Goal: Task Accomplishment & Management: Manage account settings

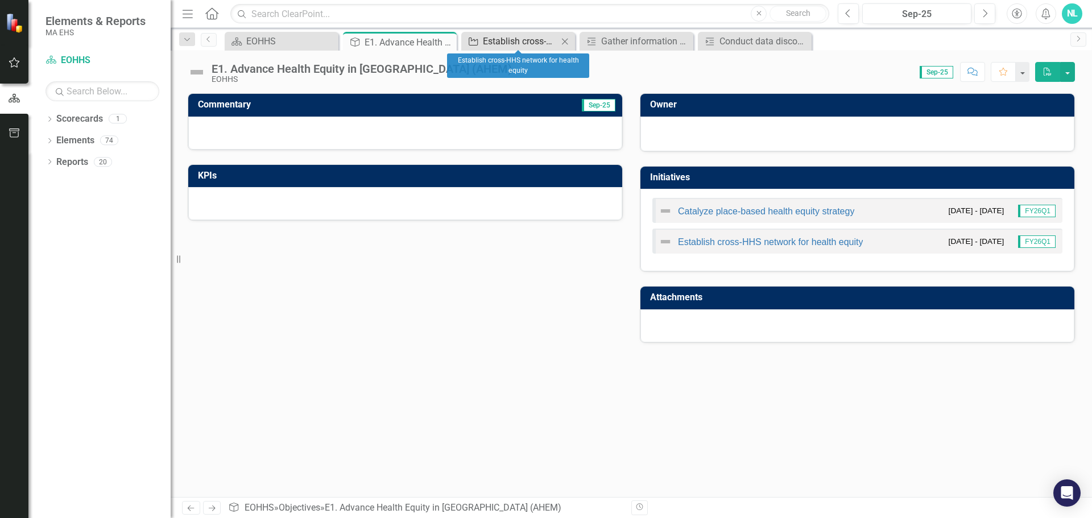
click at [540, 42] on div "Establish cross-HHS network for health equity" at bounding box center [520, 41] width 75 height 14
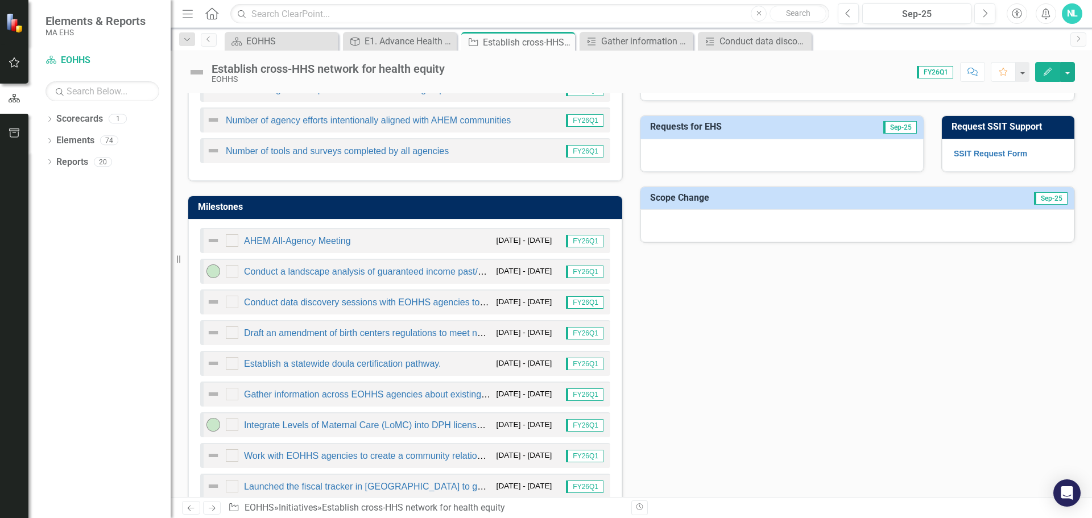
scroll to position [569, 0]
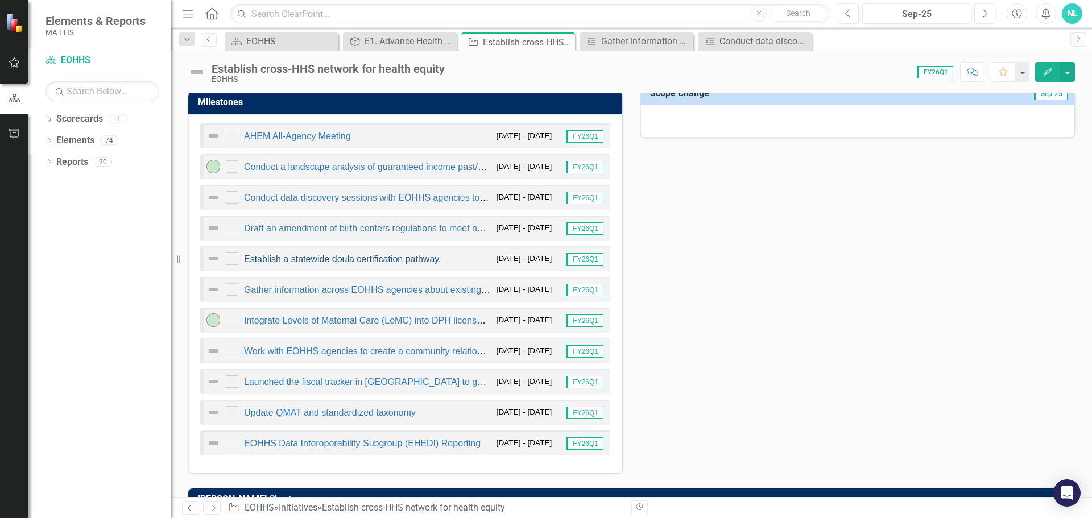
click at [300, 259] on link "Establish a statewide doula certification pathway." at bounding box center [342, 259] width 197 height 10
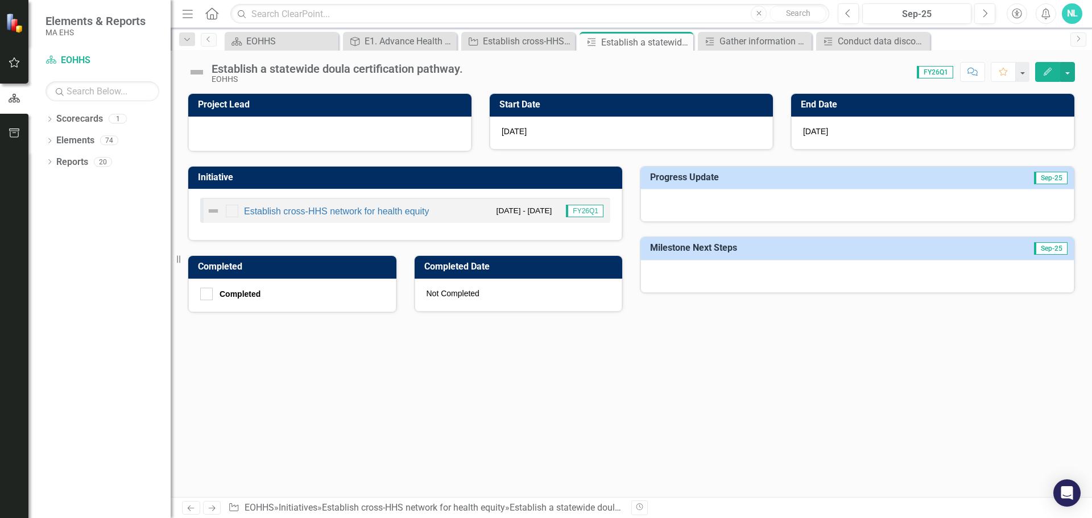
click at [1041, 72] on button "Edit" at bounding box center [1047, 72] width 25 height 20
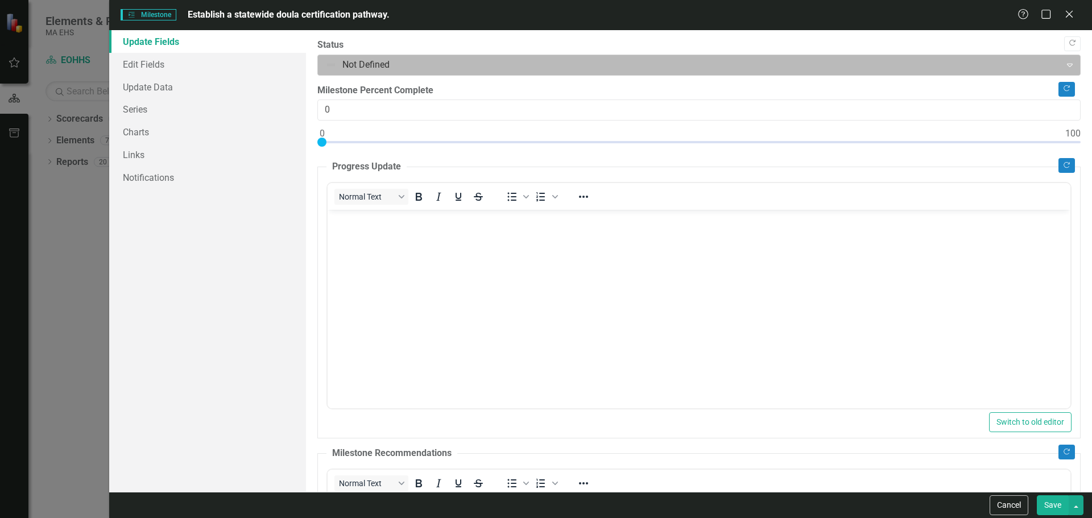
click at [368, 69] on div at bounding box center [689, 64] width 728 height 15
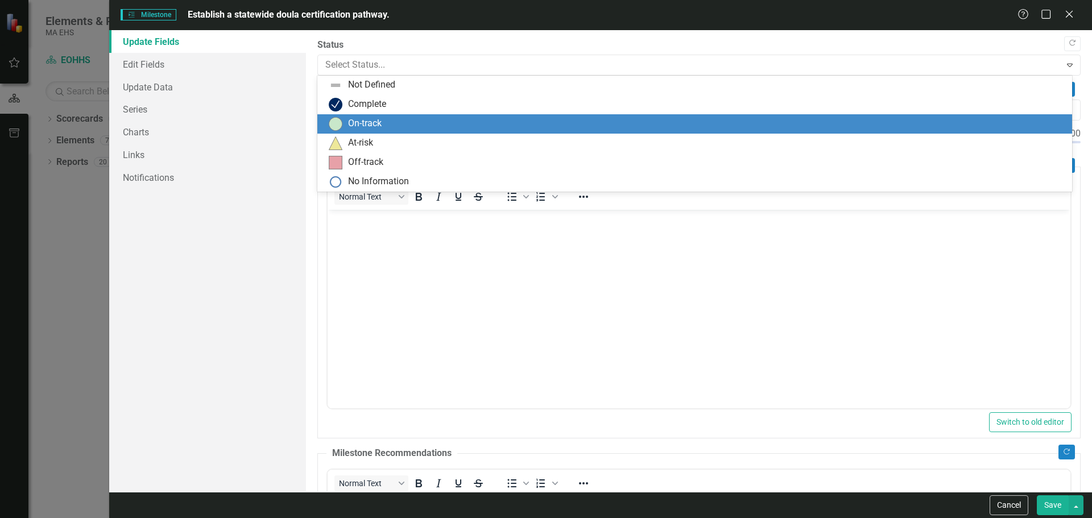
click at [365, 122] on div "On-track" at bounding box center [365, 123] width 34 height 13
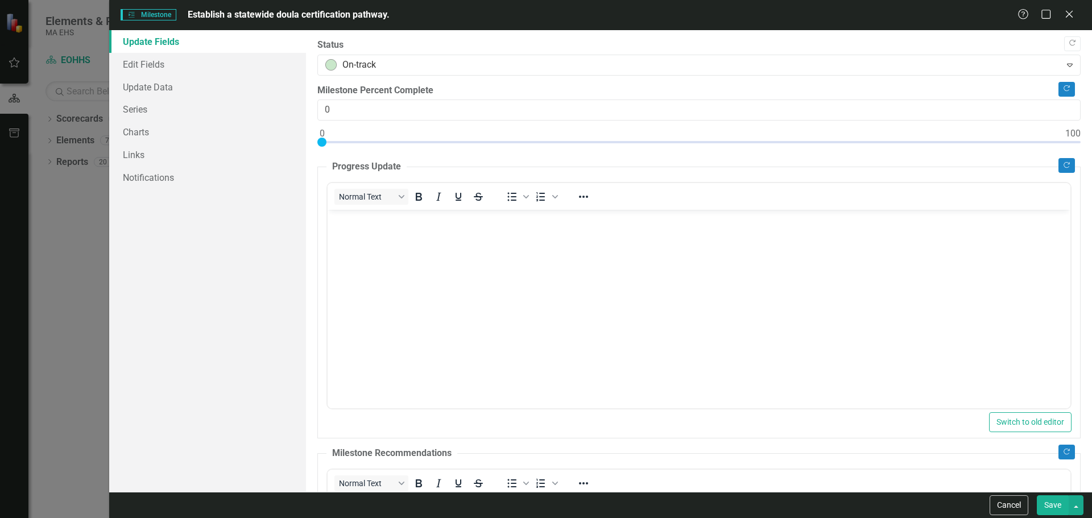
click at [370, 233] on body "Rich Text Area. Press ALT-0 for help." at bounding box center [698, 295] width 743 height 171
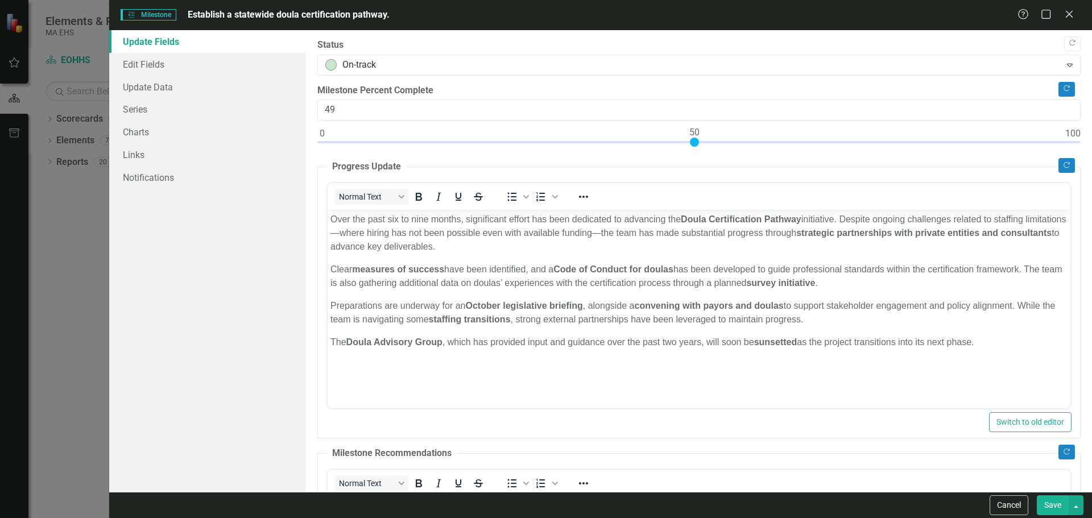
type input "50"
drag, startPoint x: 327, startPoint y: 143, endPoint x: 691, endPoint y: 146, distance: 363.9
click at [691, 146] on div at bounding box center [698, 145] width 763 height 14
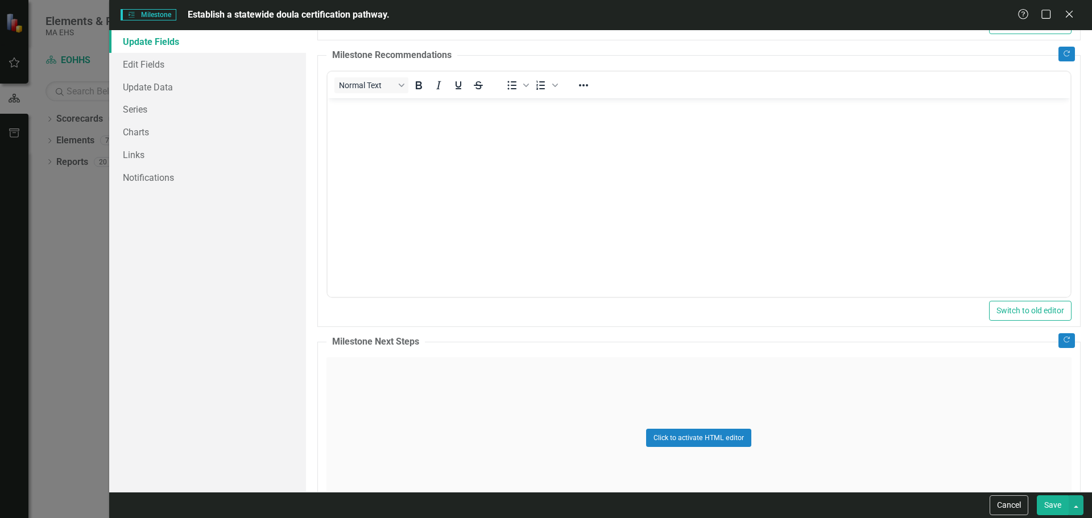
click at [562, 375] on div "Click to activate HTML editor" at bounding box center [698, 438] width 745 height 162
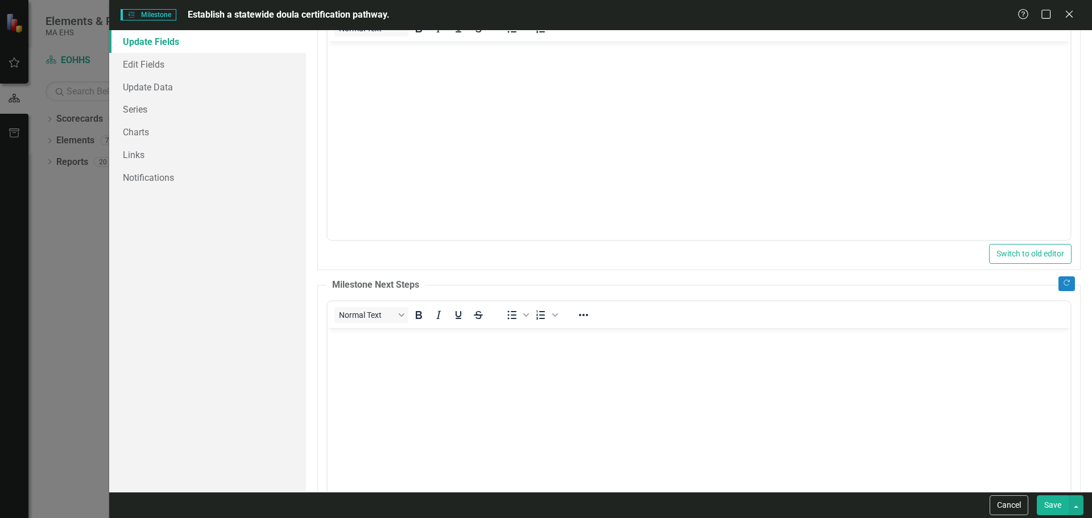
click at [562, 374] on body "Rich Text Area. Press ALT-0 for help." at bounding box center [698, 413] width 743 height 171
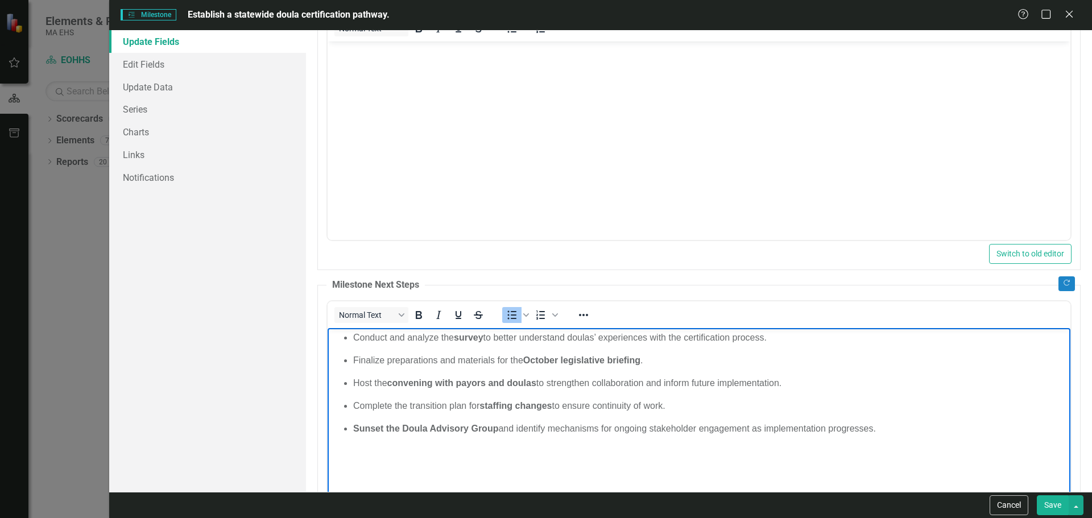
click at [1047, 506] on button "Save" at bounding box center [1053, 505] width 32 height 20
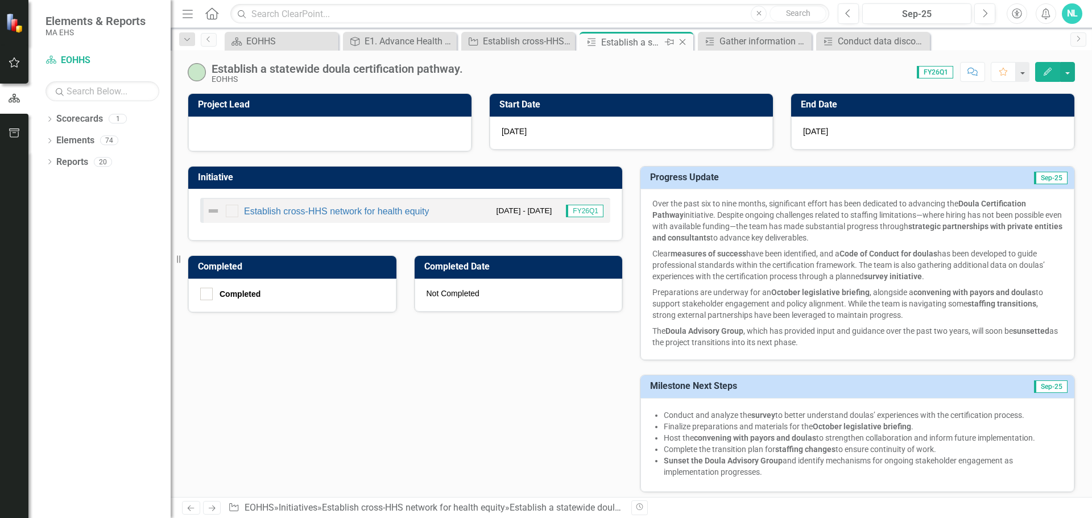
click at [685, 43] on icon "Close" at bounding box center [682, 42] width 11 height 9
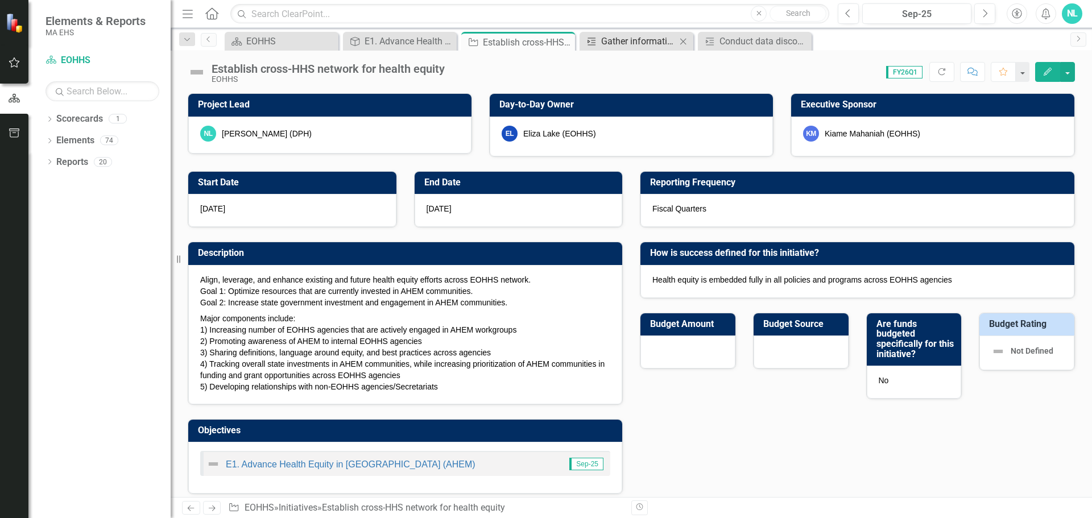
click at [622, 42] on div "Gather information across EOHHS agencies about existing and forthcoming HRSN sc…" at bounding box center [638, 41] width 75 height 14
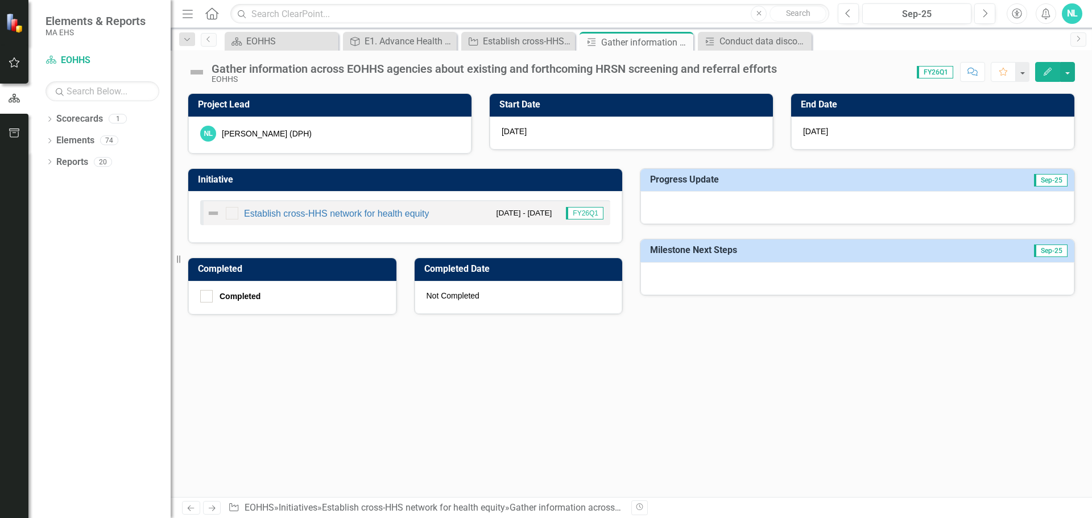
click at [1042, 70] on button "Edit" at bounding box center [1047, 72] width 25 height 20
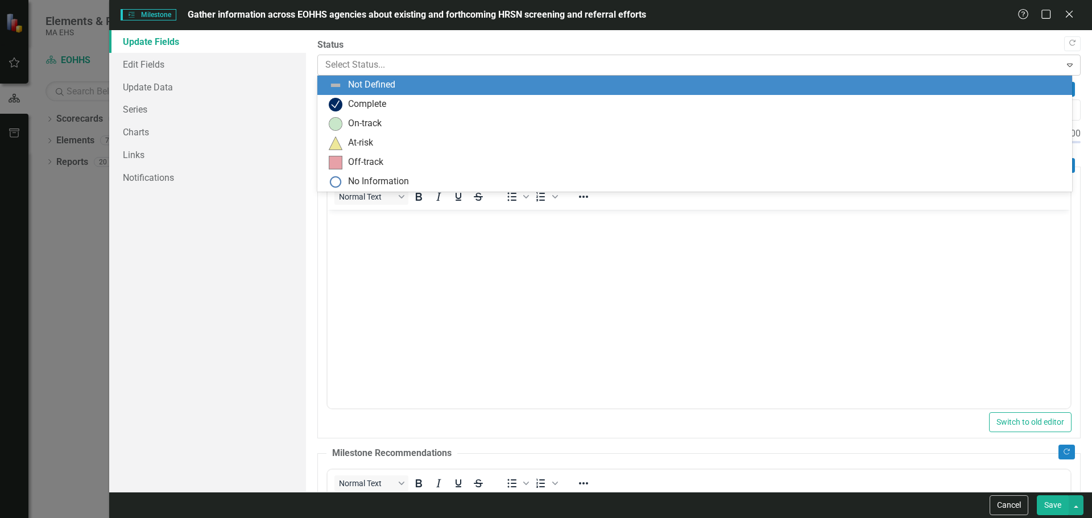
click at [353, 69] on div at bounding box center [689, 64] width 728 height 15
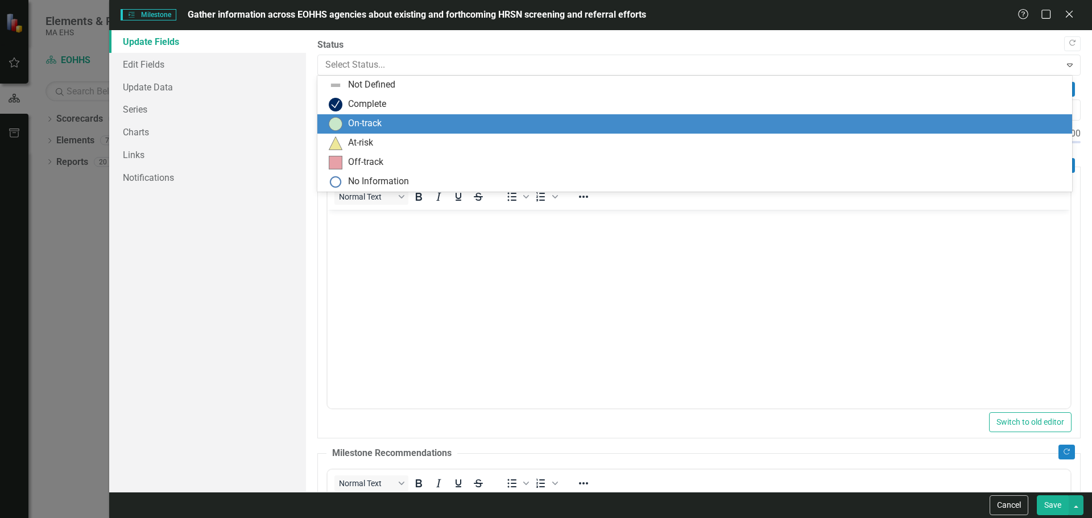
click at [366, 123] on div "On-track" at bounding box center [365, 123] width 34 height 13
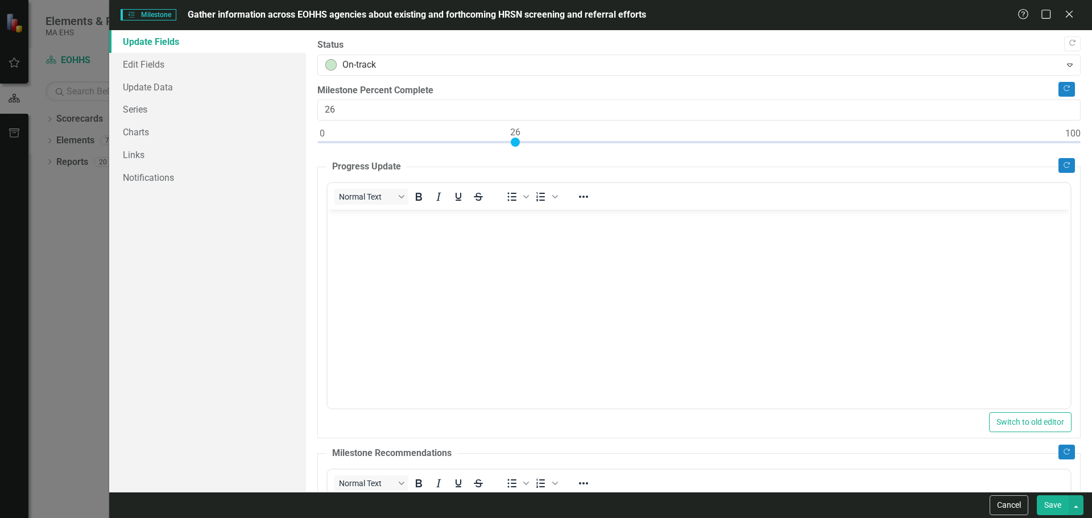
type input "25"
drag, startPoint x: 326, startPoint y: 143, endPoint x: 507, endPoint y: 136, distance: 180.9
click at [507, 138] on div at bounding box center [698, 145] width 763 height 14
click at [437, 241] on body "Rich Text Area. Press ALT-0 for help." at bounding box center [698, 295] width 743 height 171
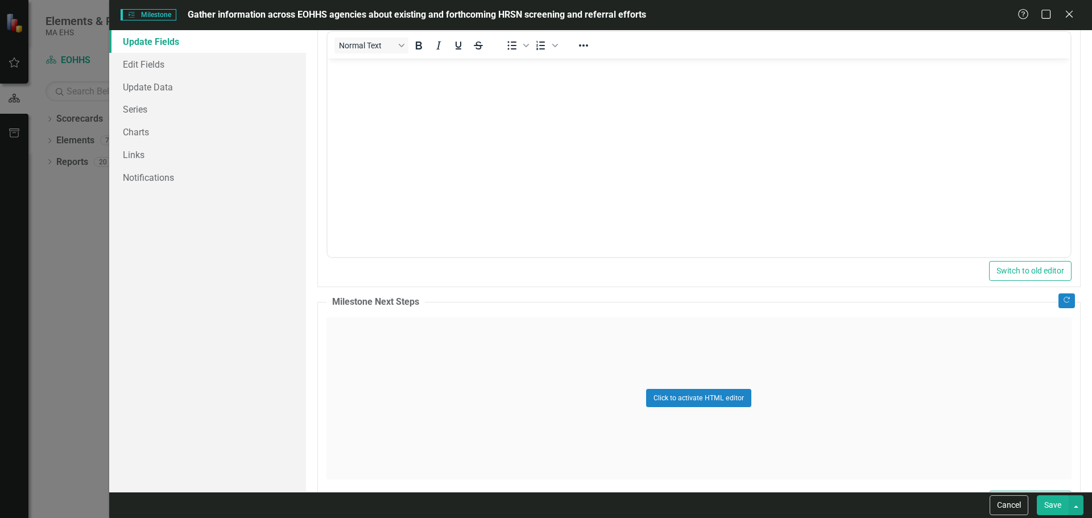
scroll to position [480, 0]
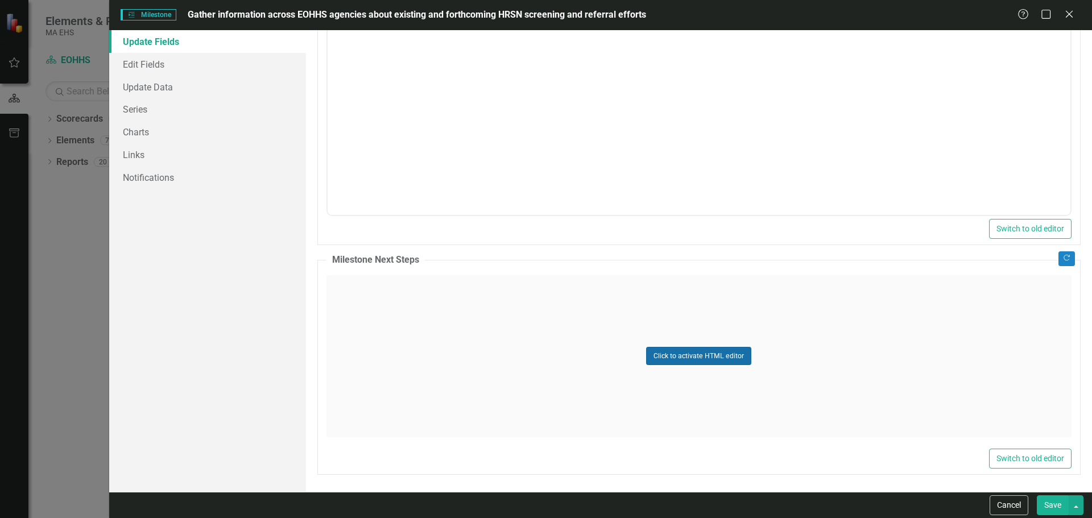
click at [721, 359] on button "Click to activate HTML editor" at bounding box center [698, 356] width 105 height 18
click at [410, 342] on body "Rich Text Area. Press ALT-0 for help." at bounding box center [698, 388] width 743 height 171
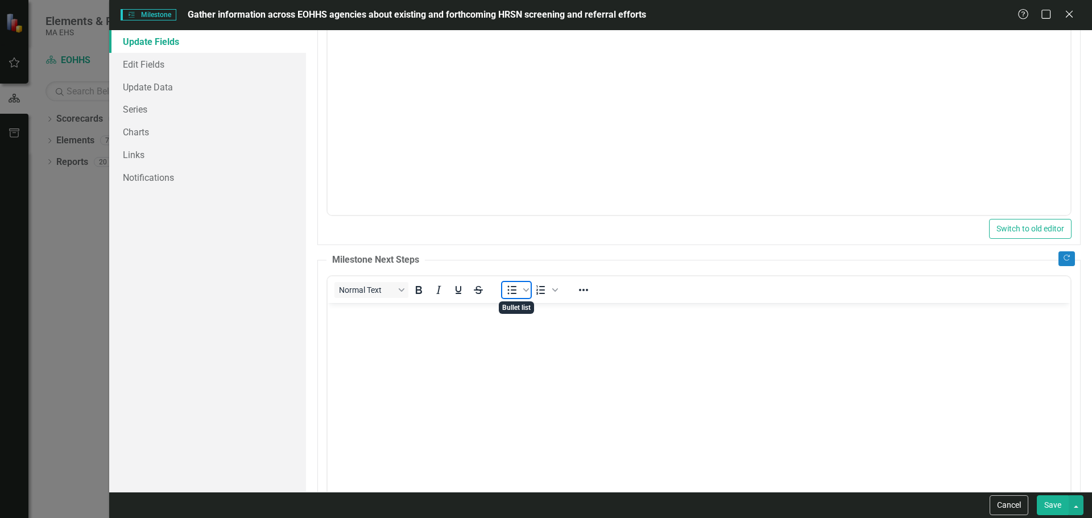
click at [505, 292] on icon "Bullet list" at bounding box center [512, 290] width 14 height 14
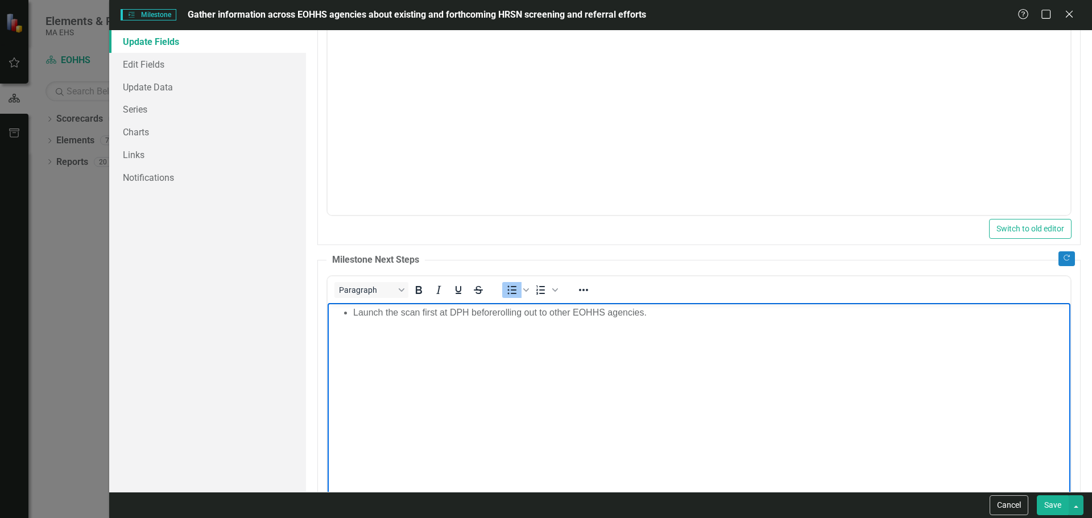
click at [496, 312] on li "Launch the scan first at DPH beforerolling out to other EOHHS agencies." at bounding box center [710, 312] width 714 height 14
click at [687, 309] on li "Launch the scan first at DPH before rolling out to other EOHHS agencies." at bounding box center [710, 312] width 714 height 14
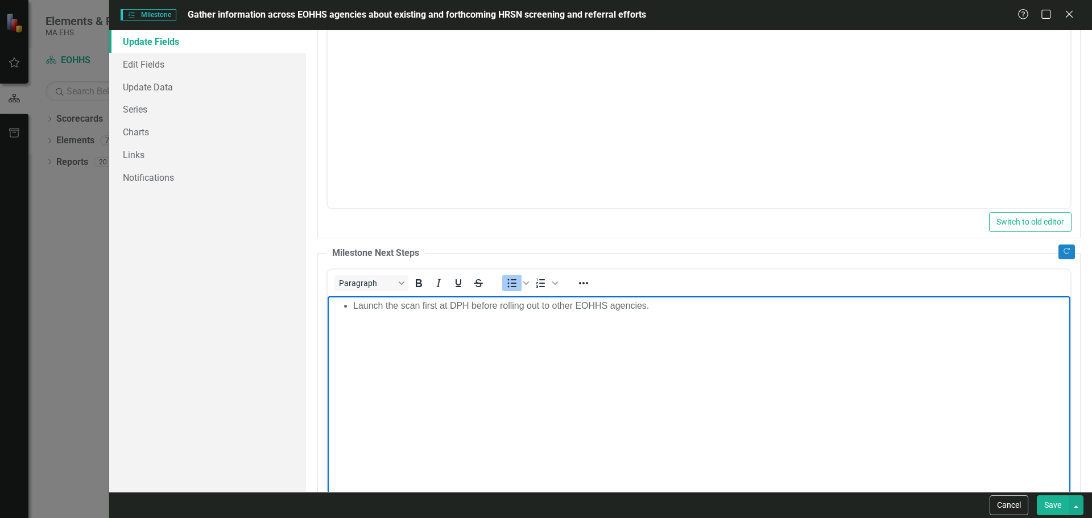
scroll to position [537, 0]
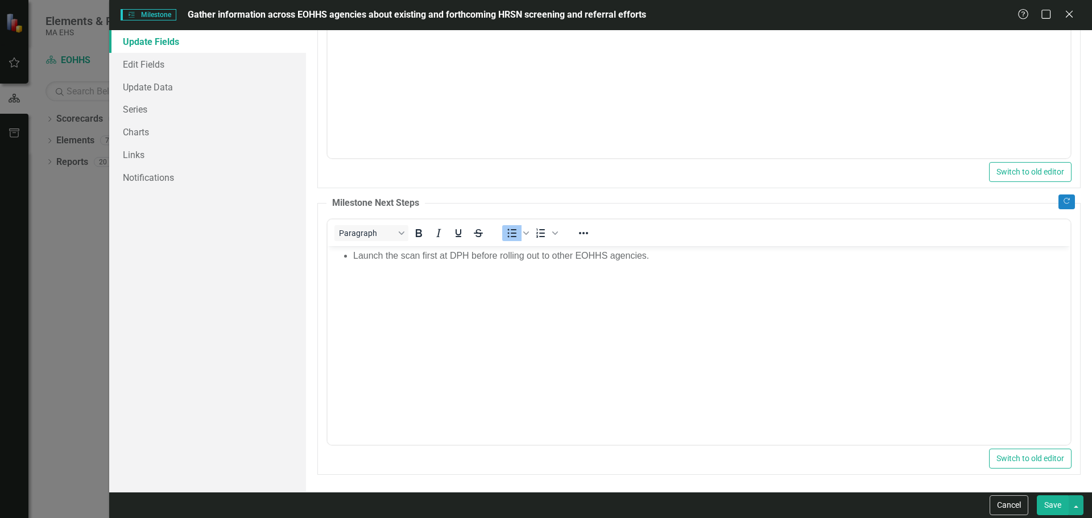
click at [1038, 500] on button "Save" at bounding box center [1053, 505] width 32 height 20
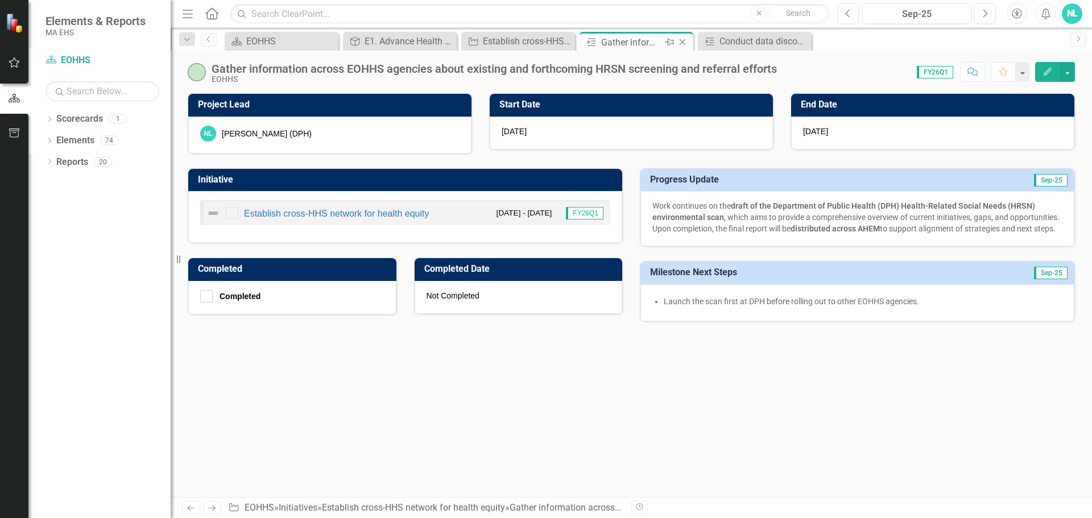
click at [681, 42] on icon "Close" at bounding box center [682, 42] width 11 height 9
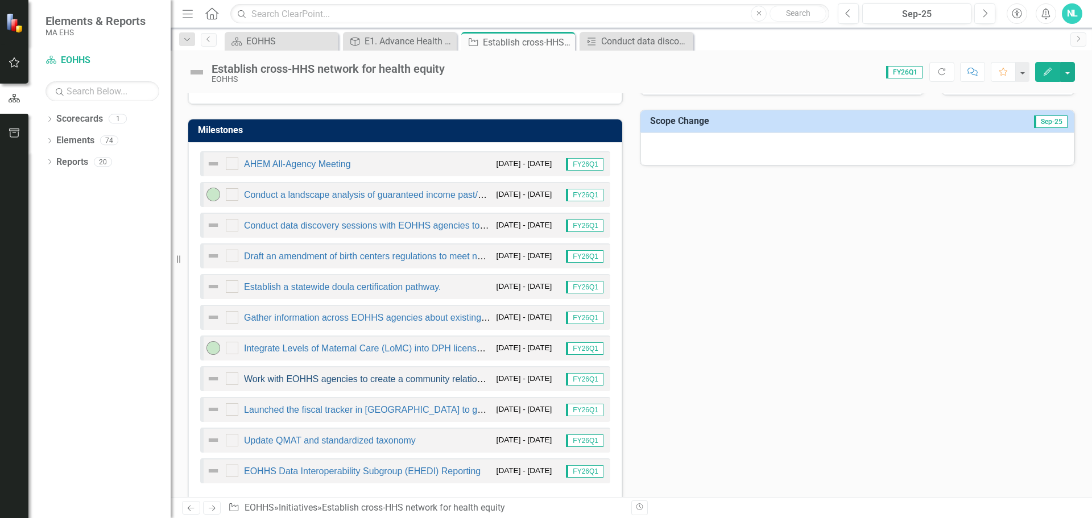
scroll to position [569, 0]
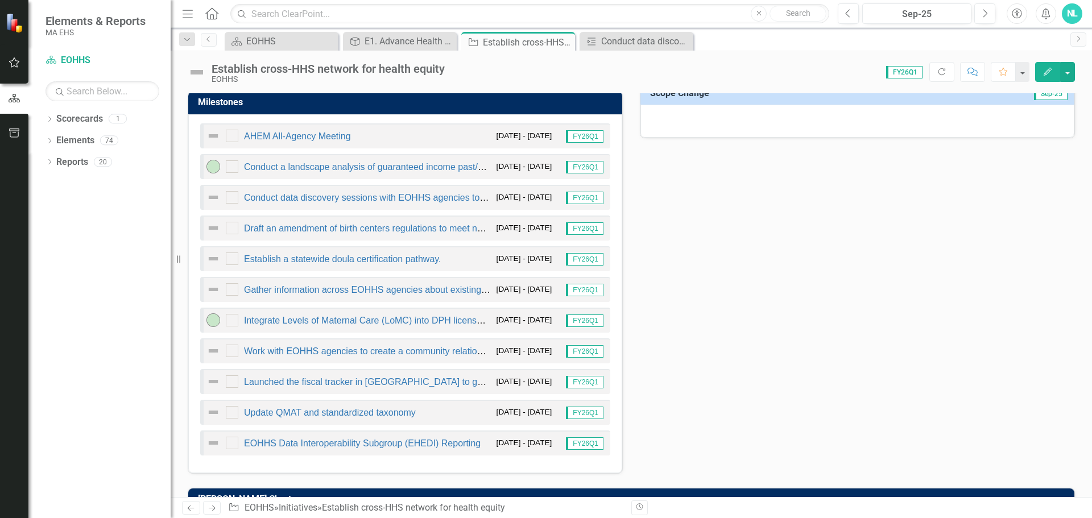
click at [338, 391] on div "Launched the fiscal tracker in [GEOGRAPHIC_DATA] to gather information on selec…" at bounding box center [405, 381] width 410 height 25
click at [329, 381] on link "Launched the fiscal tracker in [GEOGRAPHIC_DATA] to gather information on selec…" at bounding box center [547, 382] width 606 height 10
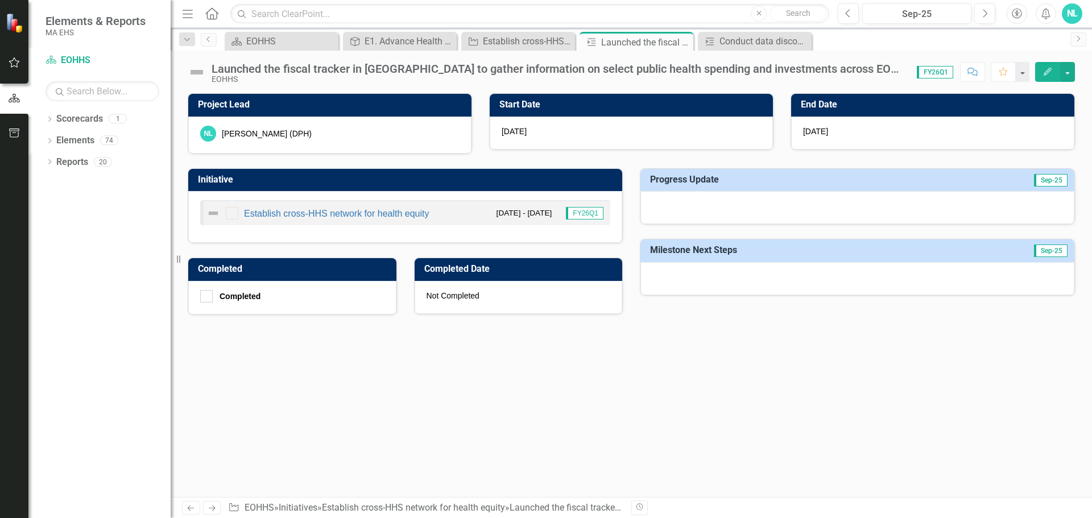
click at [1052, 70] on icon "Edit" at bounding box center [1047, 72] width 10 height 8
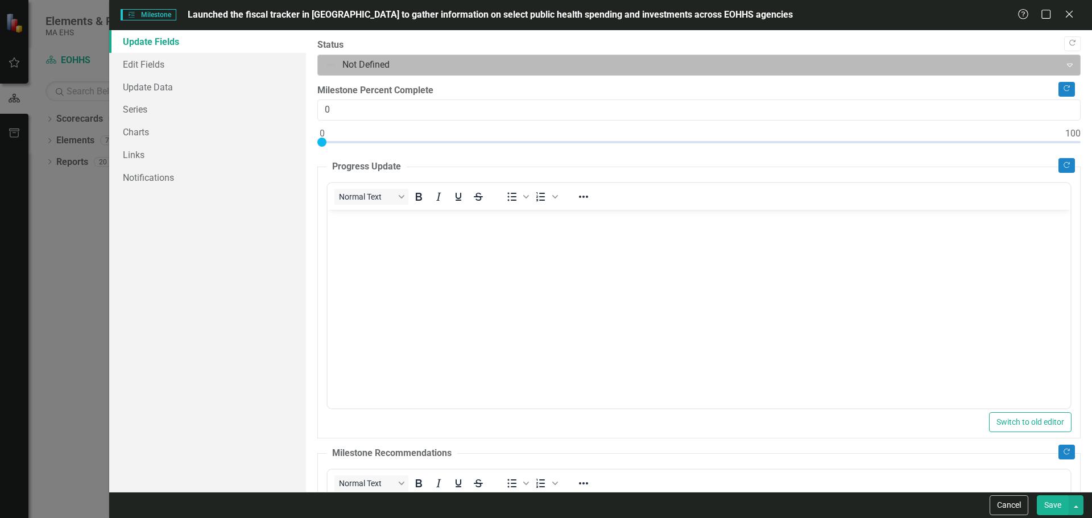
click at [371, 71] on div at bounding box center [689, 64] width 728 height 15
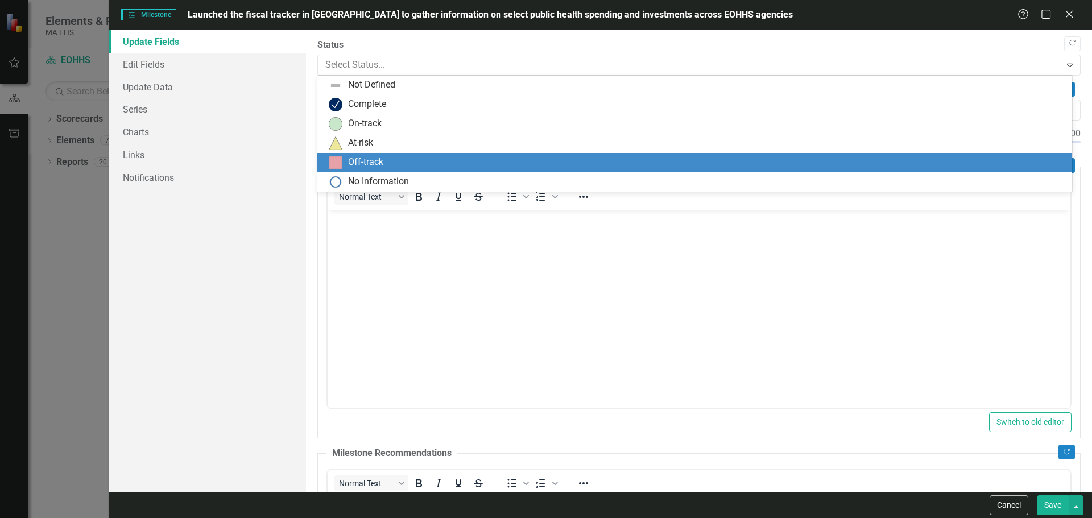
click at [350, 171] on div "Off-track" at bounding box center [694, 162] width 755 height 19
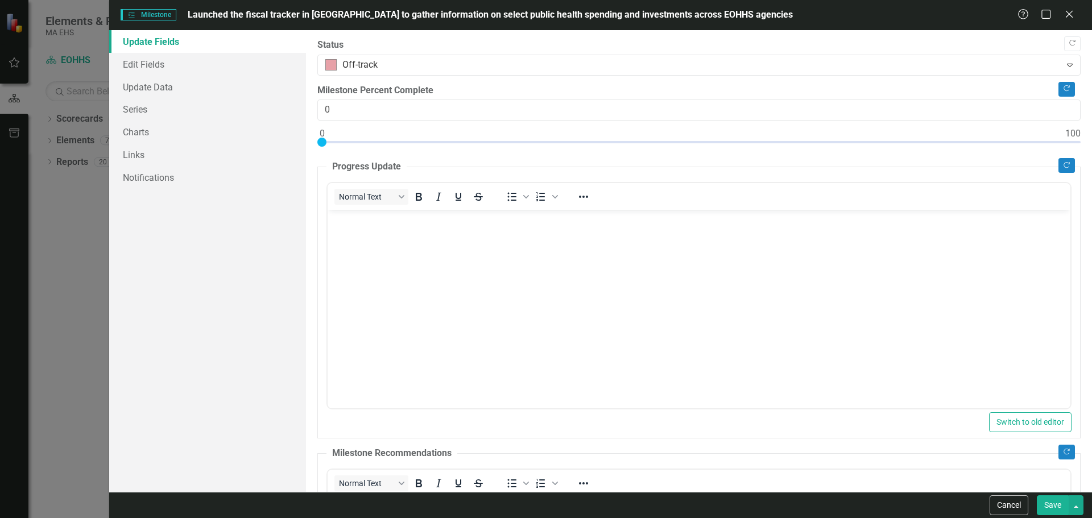
click at [337, 218] on p "Rich Text Area. Press ALT-0 for help." at bounding box center [698, 220] width 737 height 14
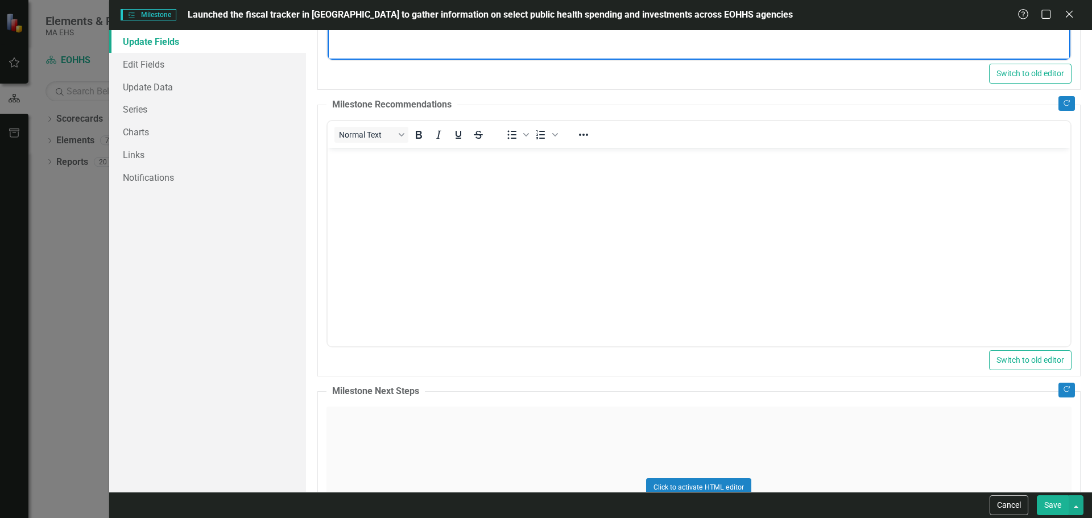
scroll to position [480, 0]
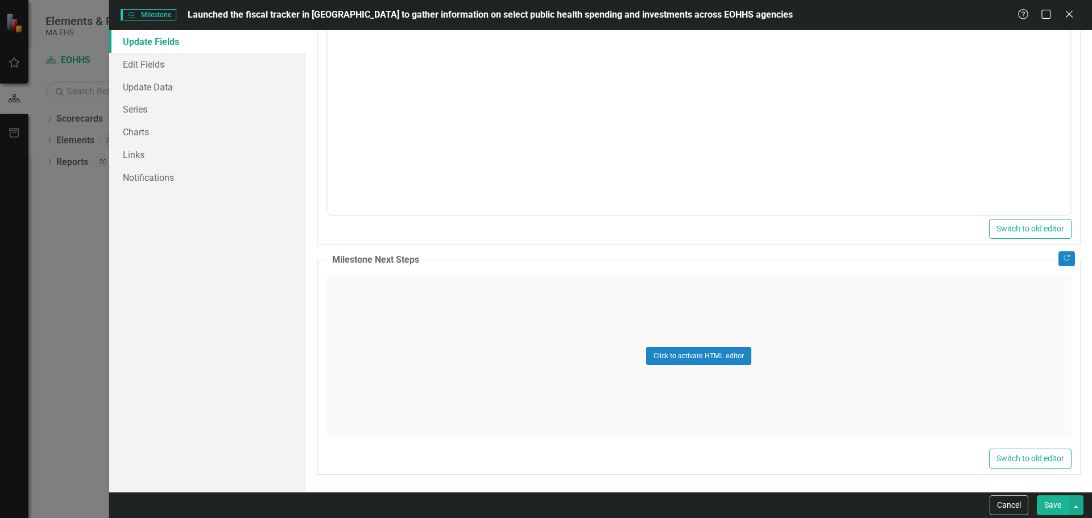
click at [381, 307] on div "Click to activate HTML editor" at bounding box center [698, 356] width 745 height 162
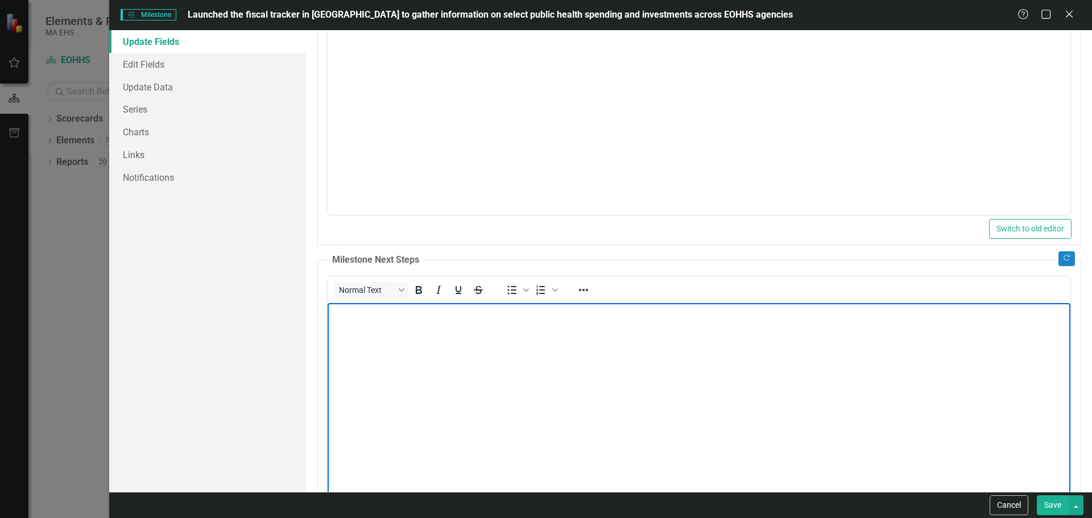
click at [382, 305] on p "Rich Text Area. Press ALT-0 for help." at bounding box center [698, 312] width 737 height 14
click at [1055, 504] on button "Save" at bounding box center [1053, 505] width 32 height 20
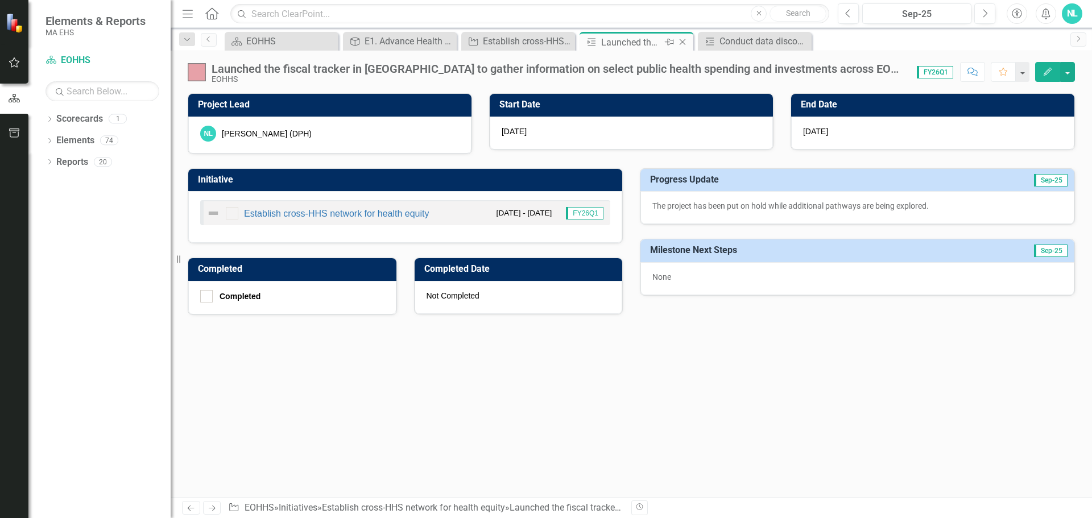
click at [681, 42] on icon "Close" at bounding box center [682, 42] width 11 height 9
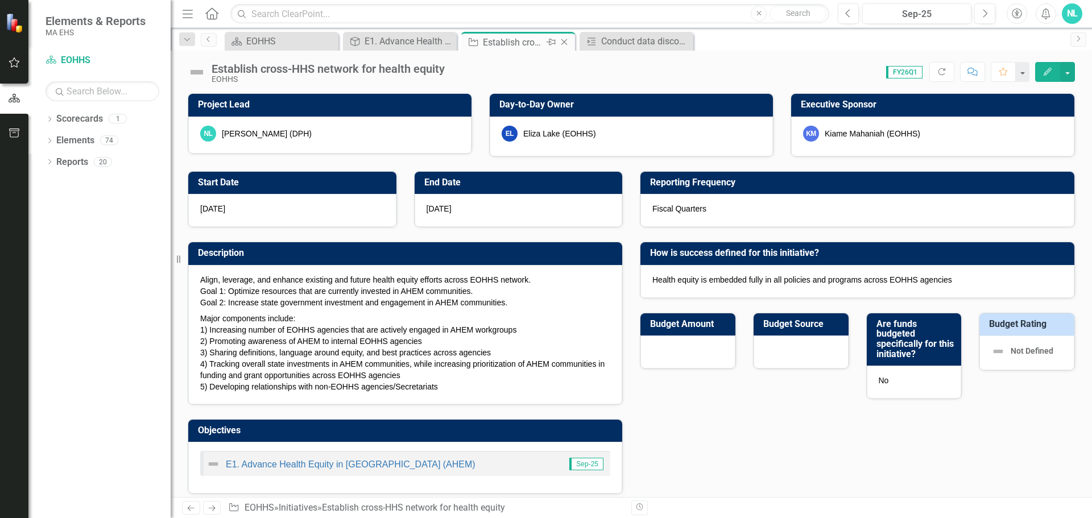
click at [563, 44] on icon "Close" at bounding box center [563, 42] width 11 height 9
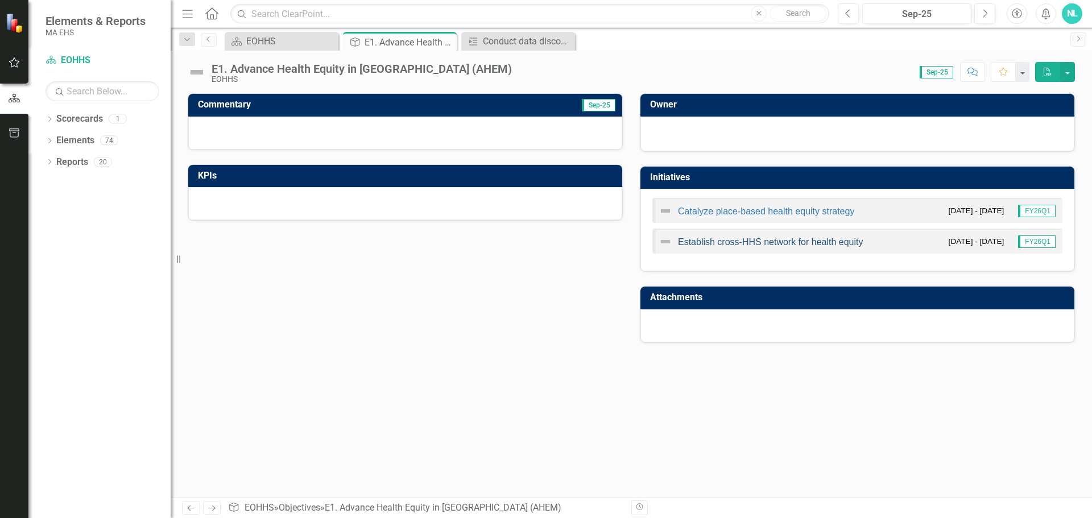
click at [715, 245] on link "Establish cross-HHS network for health equity" at bounding box center [770, 242] width 185 height 10
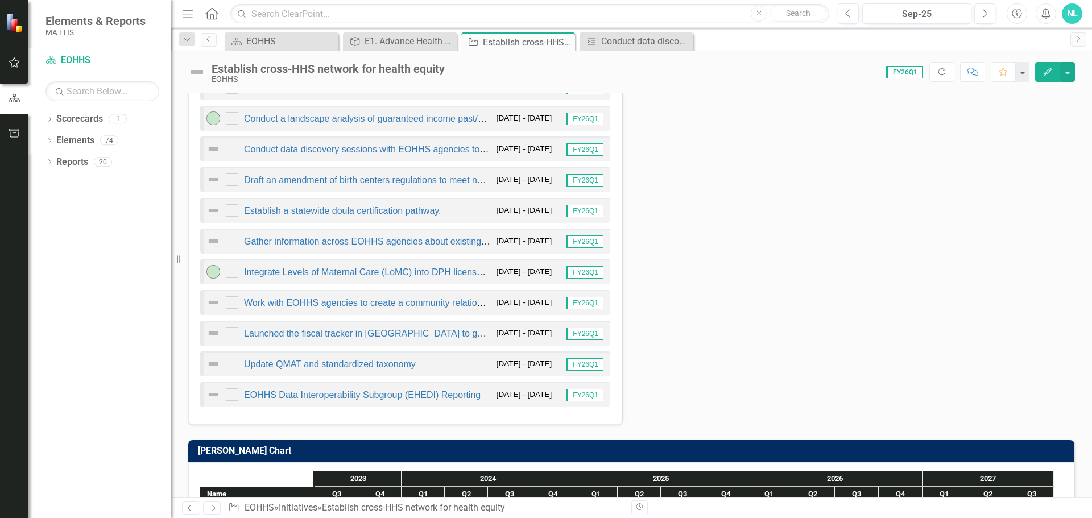
scroll to position [626, 0]
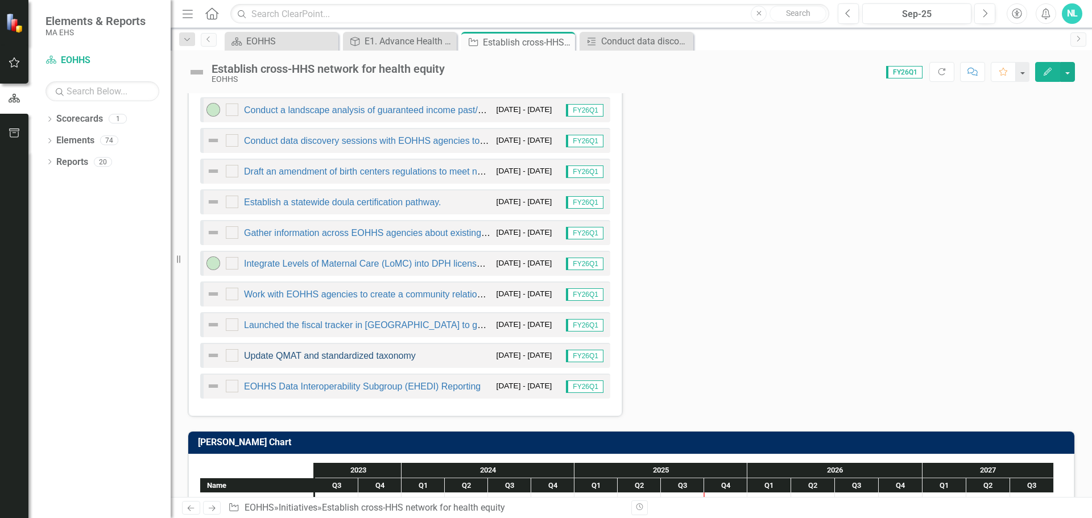
click at [322, 358] on link "Update QMAT and standardized taxonomy" at bounding box center [330, 356] width 172 height 10
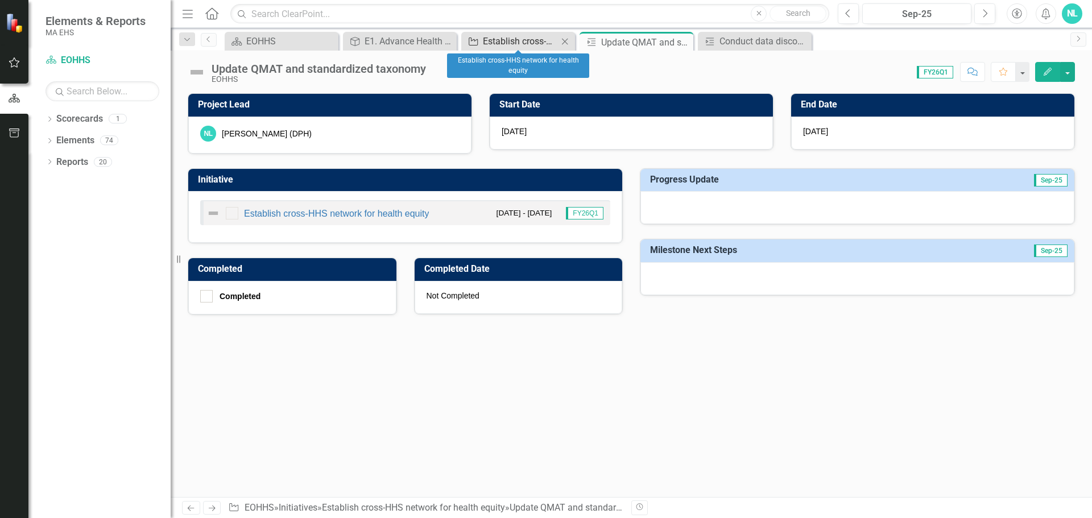
click at [518, 44] on div "Establish cross-HHS network for health equity" at bounding box center [520, 41] width 75 height 14
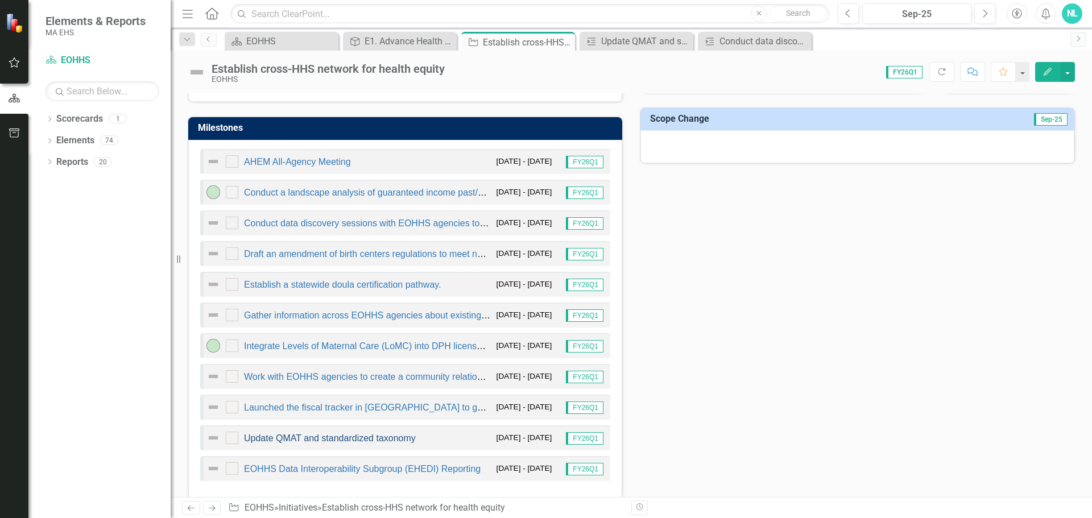
scroll to position [569, 0]
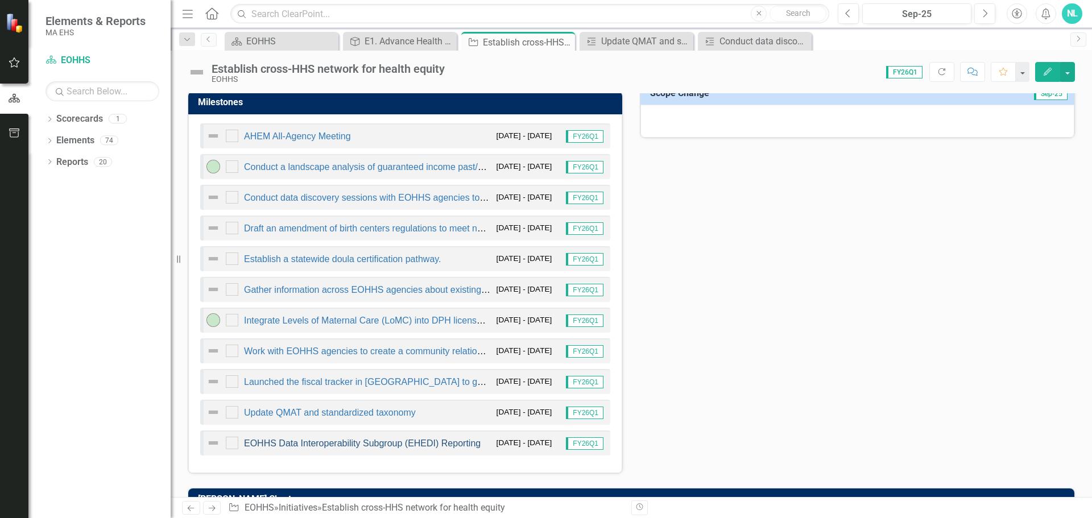
click at [320, 447] on link "EOHHS Data Interoperability Subgroup (EHEDI) Reporting" at bounding box center [362, 443] width 237 height 10
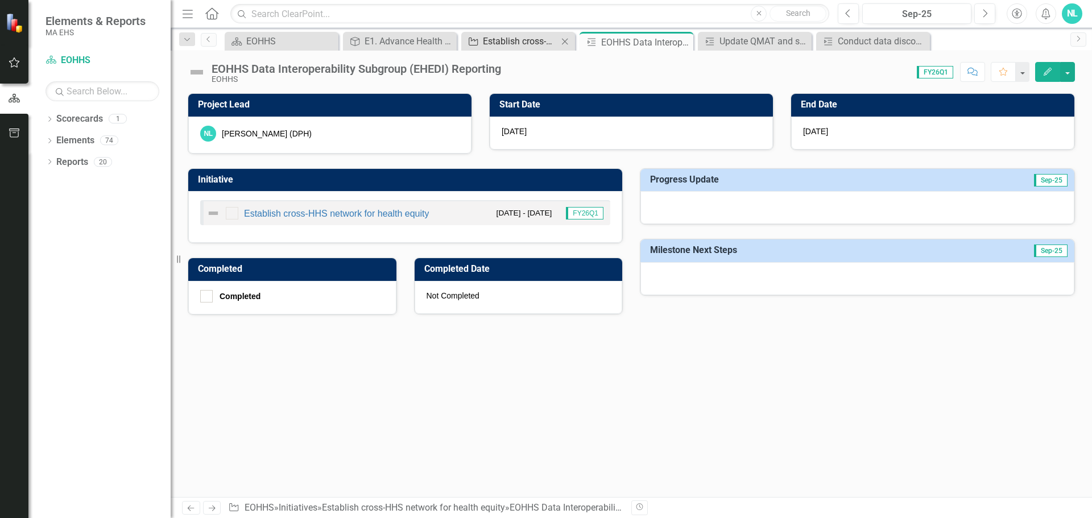
click at [517, 36] on div "Establish cross-HHS network for health equity" at bounding box center [520, 41] width 75 height 14
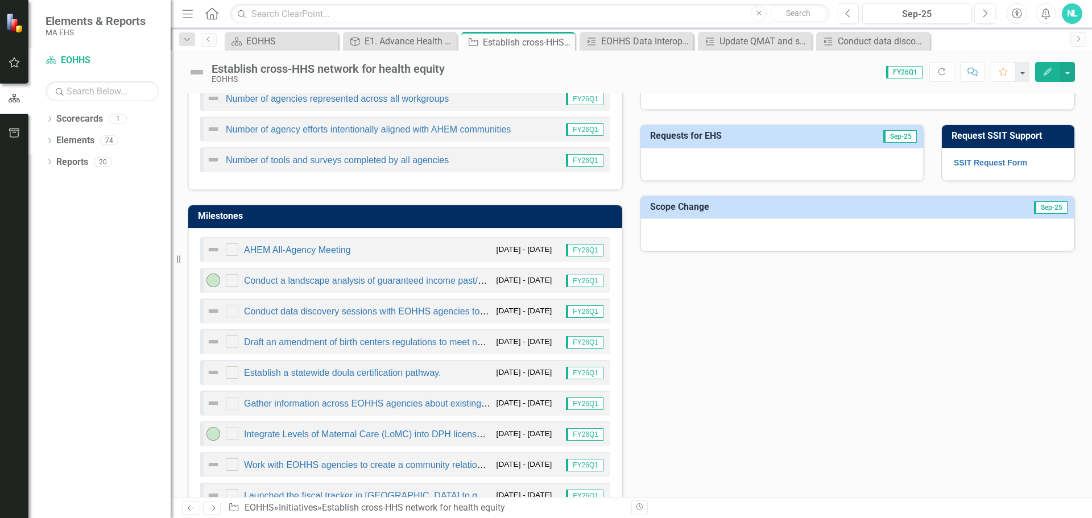
scroll to position [512, 0]
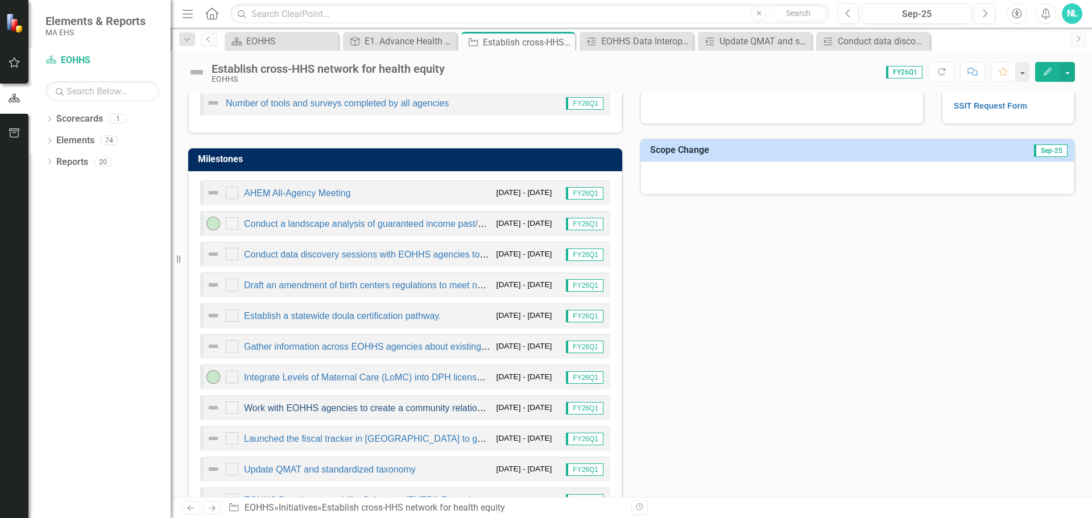
click at [375, 408] on link "Work with EOHHS agencies to create a community relationship database cataloguin…" at bounding box center [529, 408] width 571 height 10
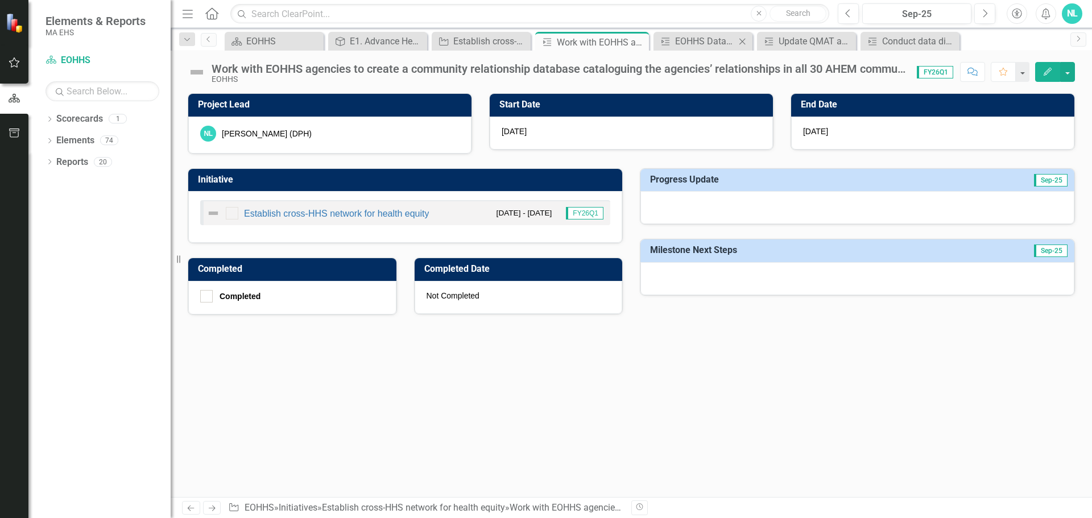
click at [705, 33] on div "Milestone EOHHS Data Interoperability Subgroup (EHEDI) Reporting Close" at bounding box center [702, 41] width 99 height 19
click at [702, 36] on div "EOHHS Data Interoperability Subgroup (EHEDI) Reporting" at bounding box center [705, 41] width 60 height 14
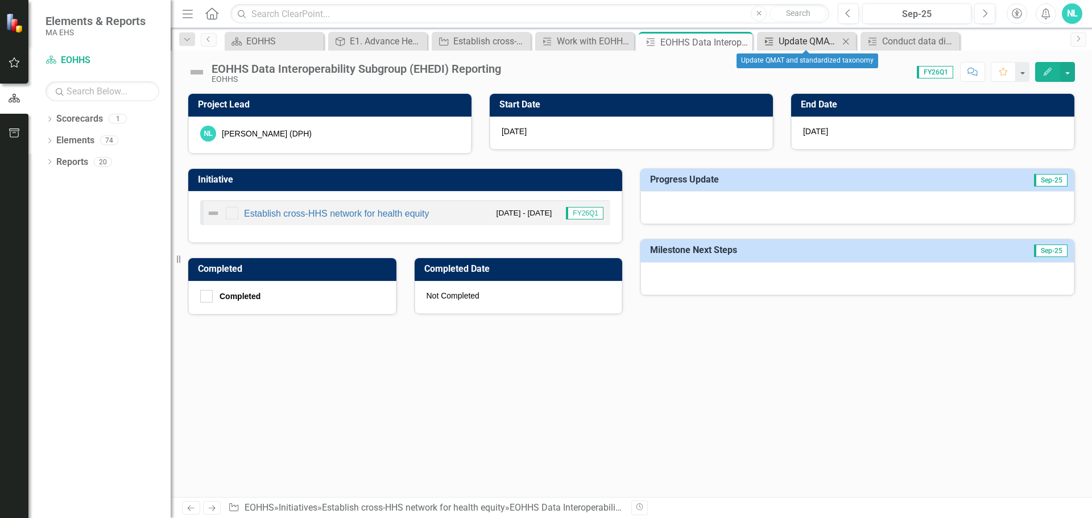
click at [798, 37] on div "Update QMAT and standardized taxonomy" at bounding box center [808, 41] width 60 height 14
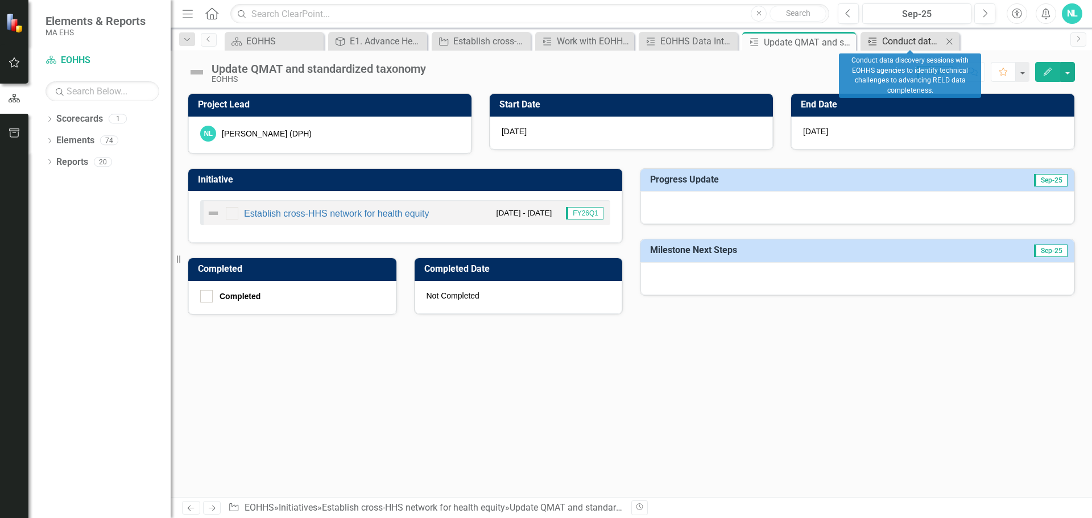
click at [910, 46] on div "Conduct data discovery sessions with EOHHS agencies to identify technical chall…" at bounding box center [912, 41] width 60 height 14
